Goal: Find specific page/section: Find specific page/section

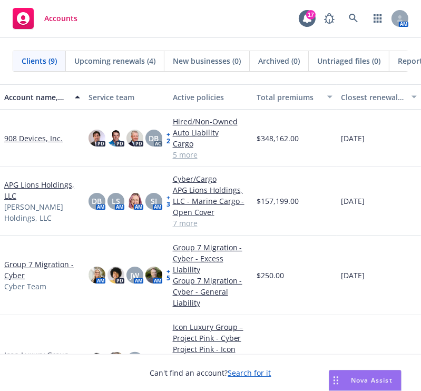
click at [168, 19] on div "Accounts 17 AM" at bounding box center [210, 19] width 421 height 38
click at [347, 22] on link at bounding box center [353, 18] width 21 height 21
